Goal: Information Seeking & Learning: Learn about a topic

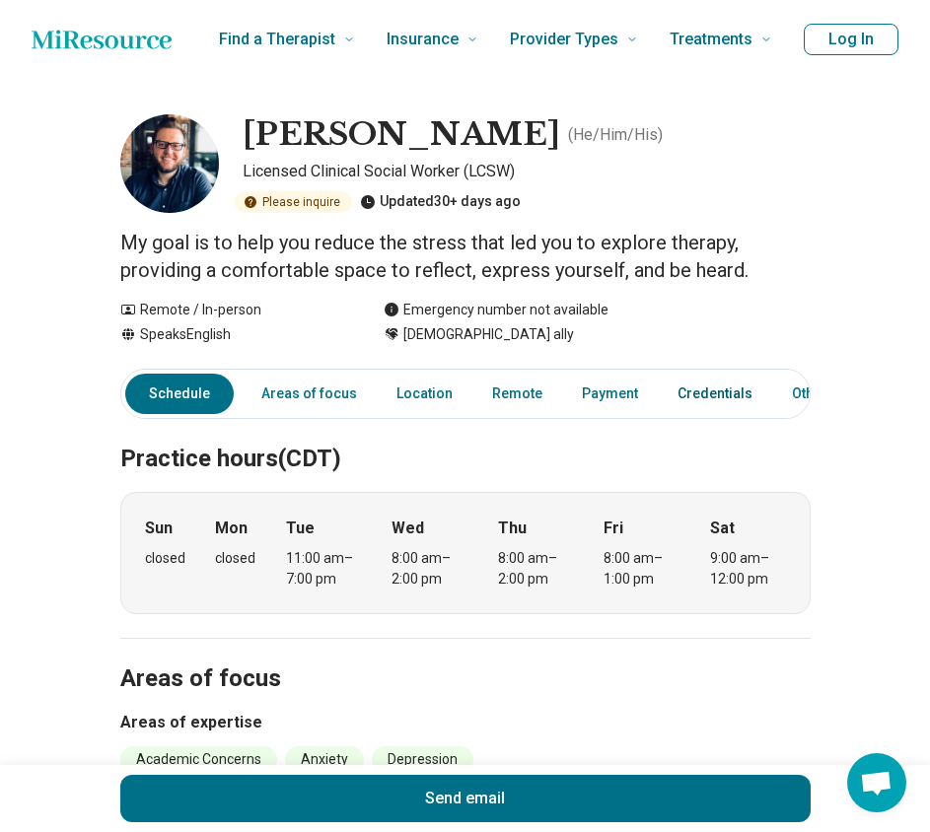
click at [703, 392] on link "Credentials" at bounding box center [714, 394] width 99 height 40
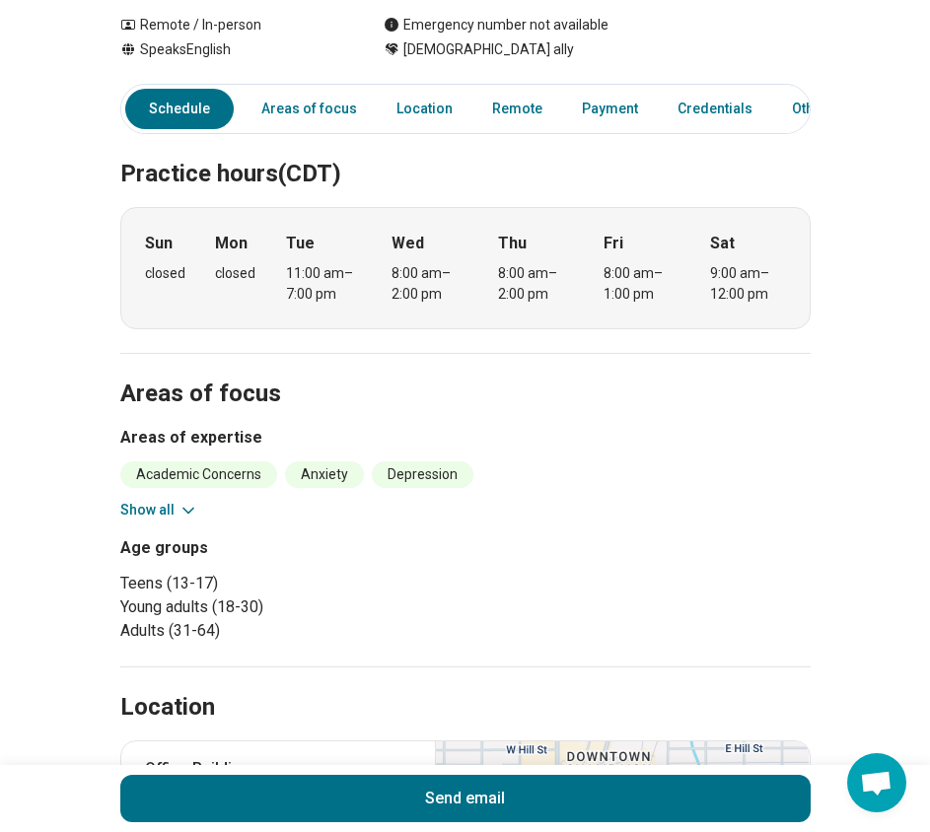
scroll to position [296, 0]
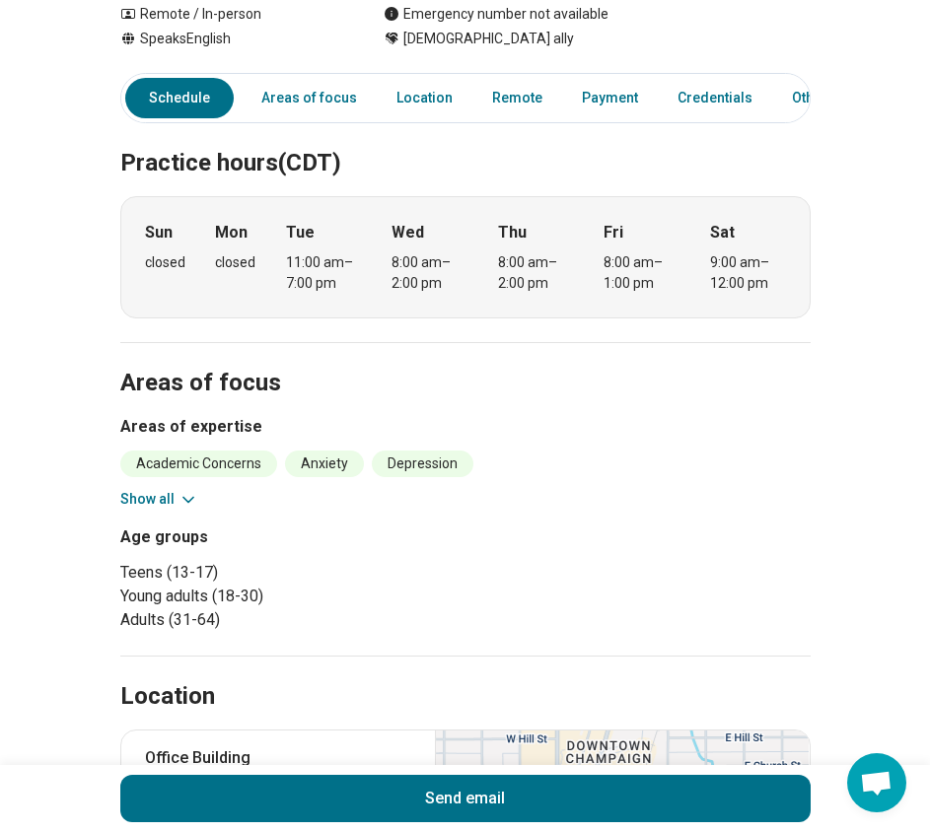
click at [187, 507] on icon at bounding box center [188, 500] width 20 height 20
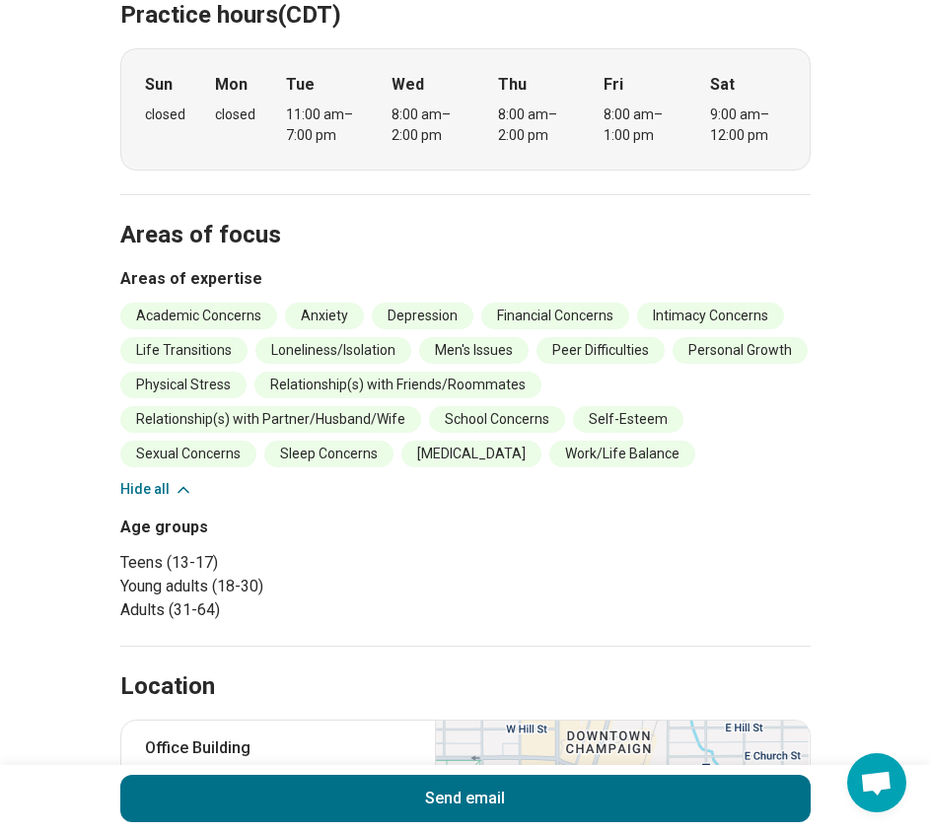
scroll to position [493, 0]
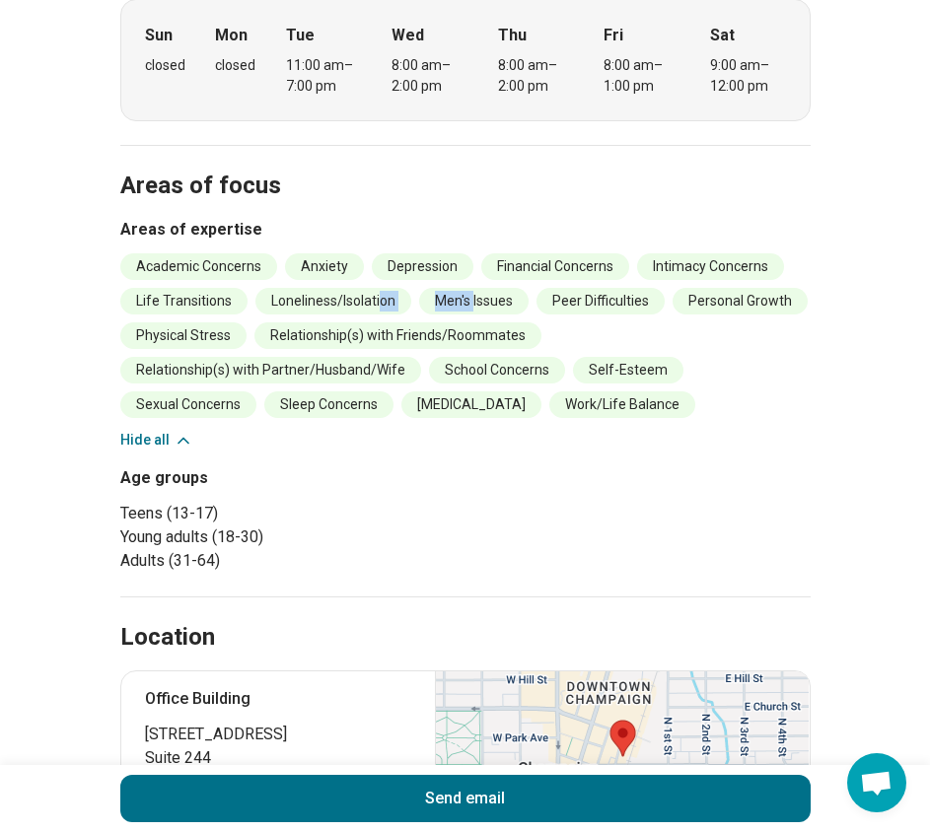
drag, startPoint x: 480, startPoint y: 306, endPoint x: 389, endPoint y: 305, distance: 90.7
click at [389, 305] on ul "Academic Concerns Anxiety [MEDICAL_DATA] Financial Concerns Intimacy Concerns L…" at bounding box center [465, 335] width 690 height 165
drag, startPoint x: 232, startPoint y: 300, endPoint x: 102, endPoint y: 299, distance: 130.1
click at [102, 299] on main "[PERSON_NAME] ( He/Him/His ) Licensed Clinical Social Worker (LCSW) Please inqu…" at bounding box center [465, 664] width 930 height 2156
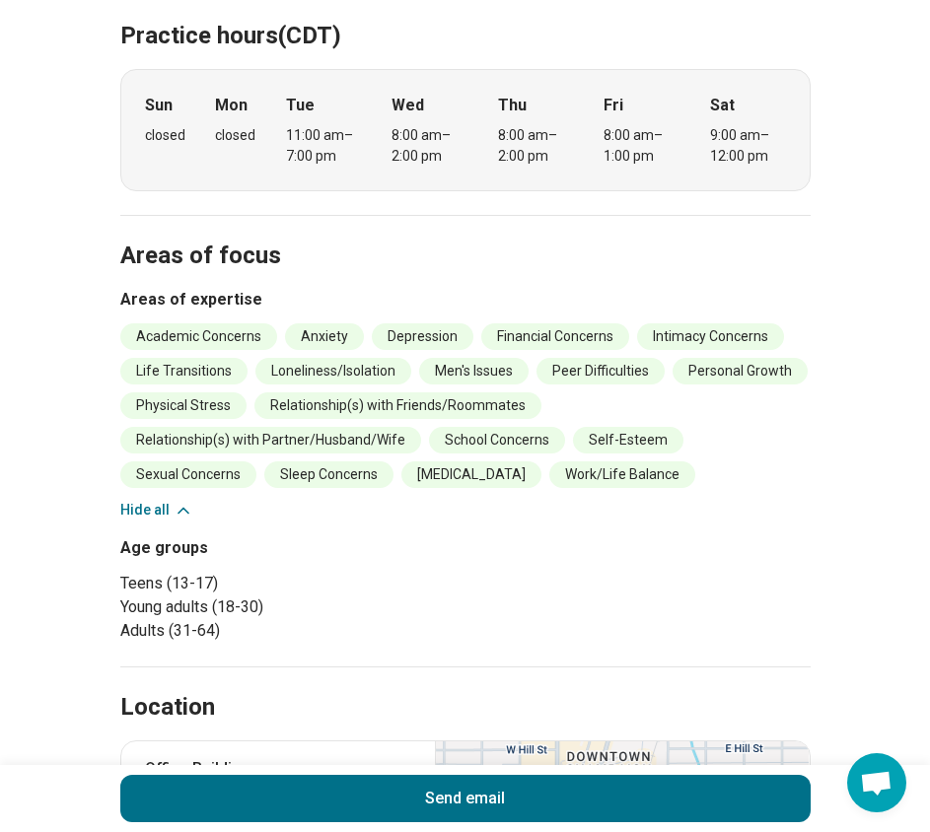
scroll to position [394, 0]
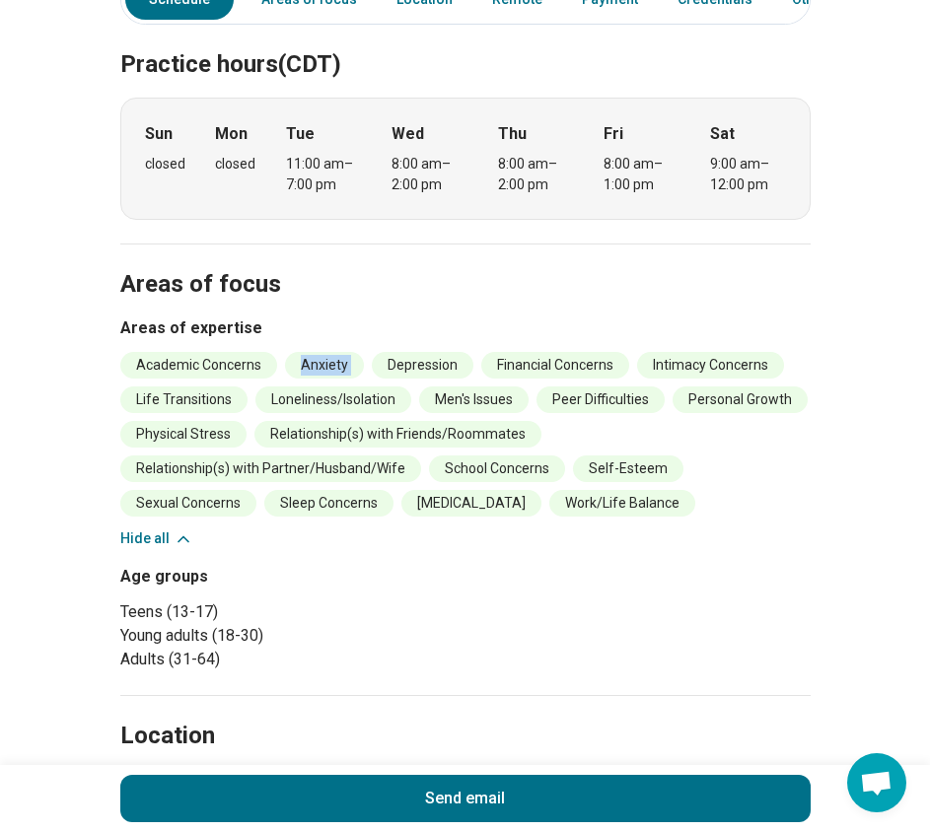
drag, startPoint x: 309, startPoint y: 365, endPoint x: 375, endPoint y: 377, distance: 67.1
click at [375, 377] on ul "Academic Concerns Anxiety [MEDICAL_DATA] Financial Concerns Intimacy Concerns L…" at bounding box center [465, 434] width 690 height 165
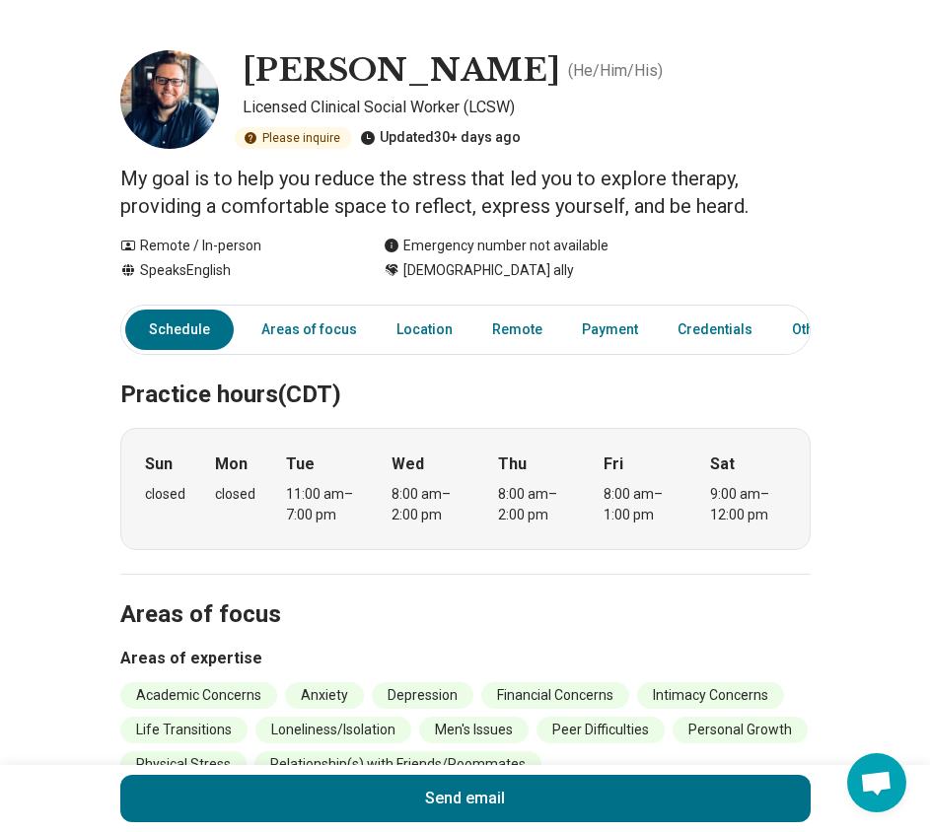
scroll to position [0, 0]
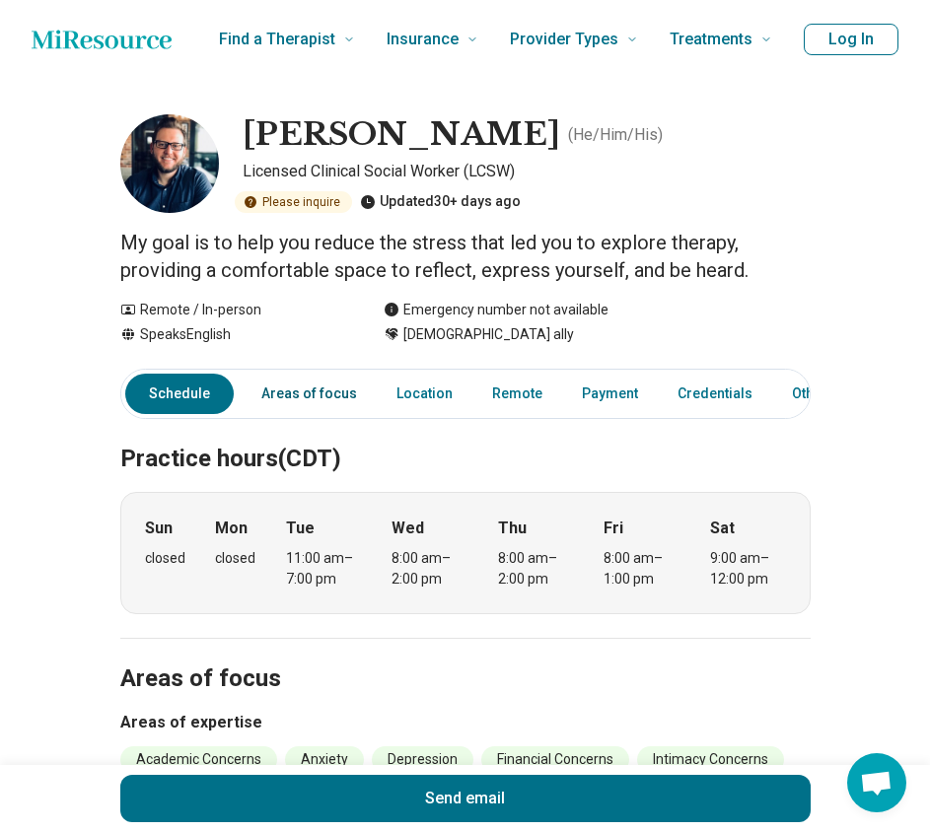
click at [302, 402] on link "Areas of focus" at bounding box center [308, 394] width 119 height 40
